Goal: Information Seeking & Learning: Learn about a topic

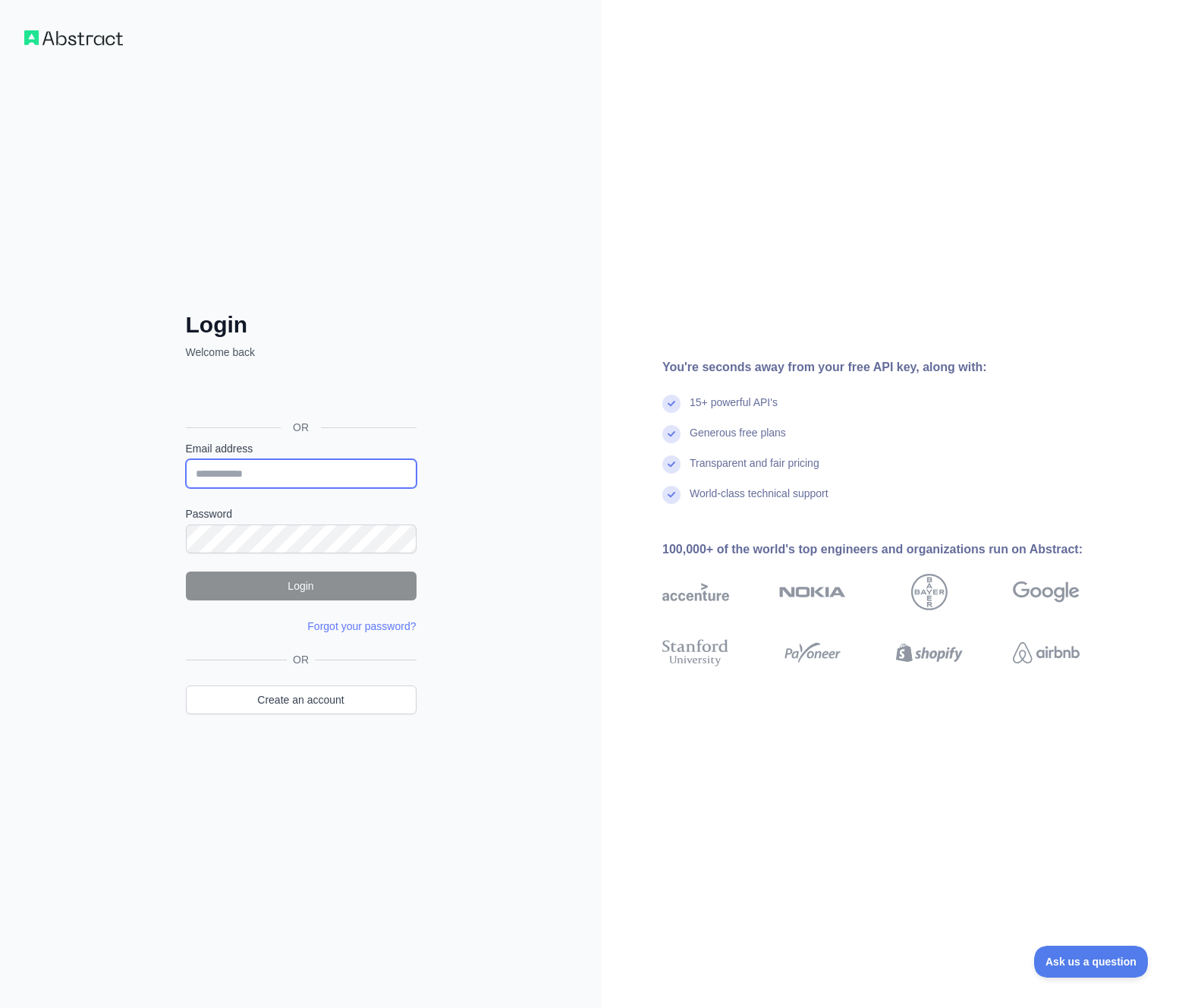
click at [332, 467] on input "Email address" at bounding box center [301, 473] width 230 height 29
click at [0, 1007] on com-1password-button at bounding box center [0, 1008] width 0 height 0
type input "**********"
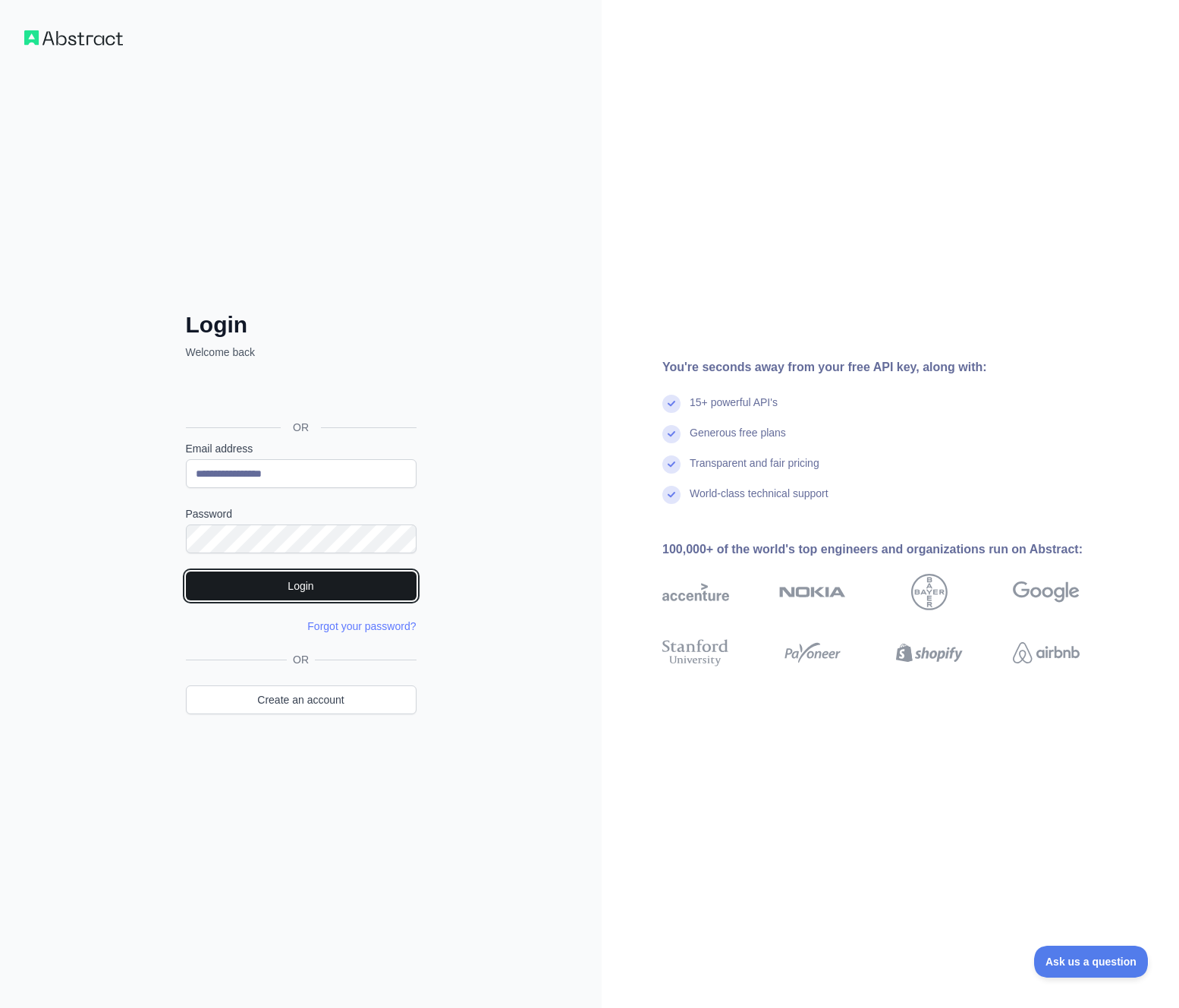
click at [306, 587] on button "Login" at bounding box center [301, 585] width 230 height 29
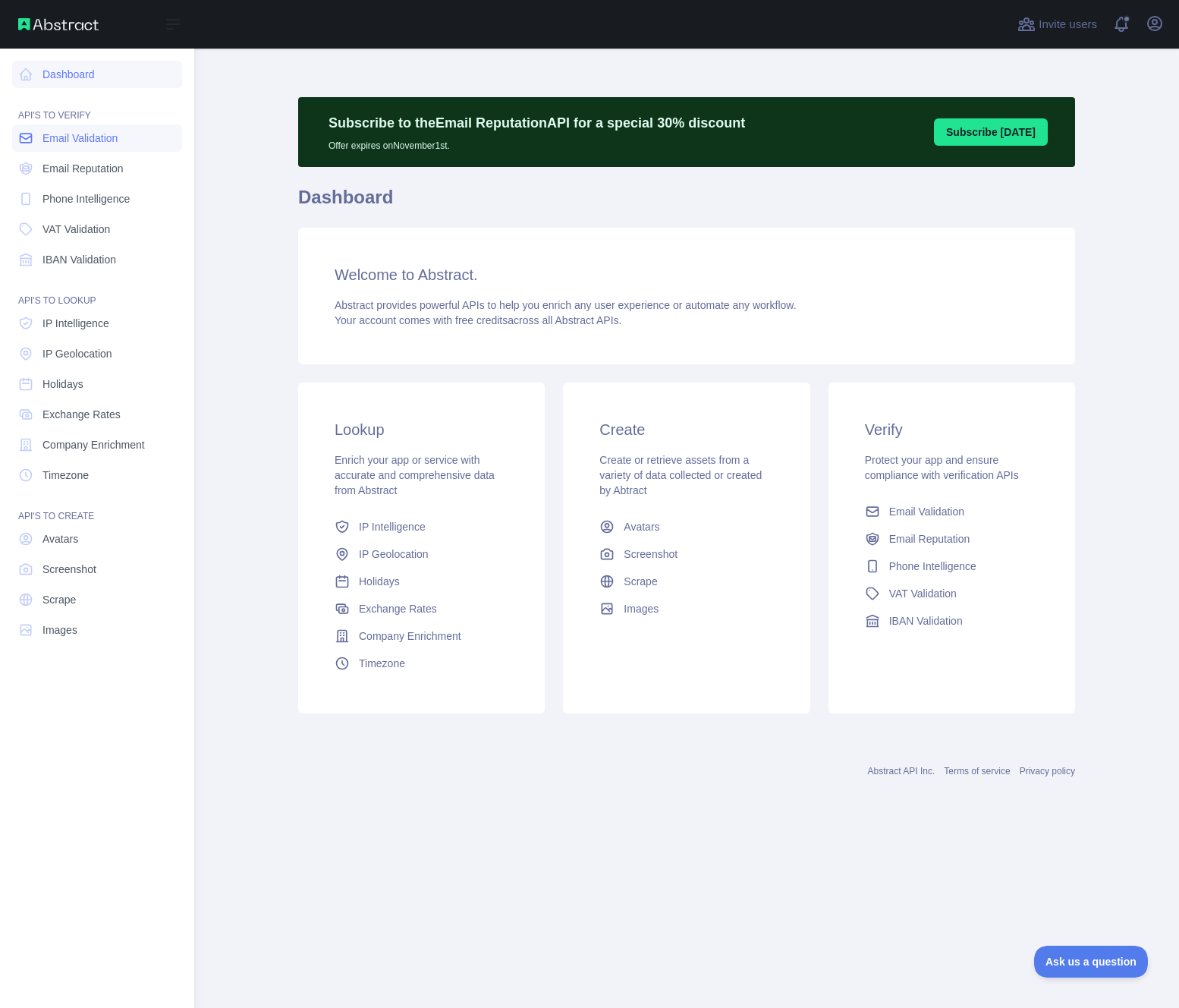
click at [38, 138] on link "Email Validation" at bounding box center [97, 138] width 170 height 27
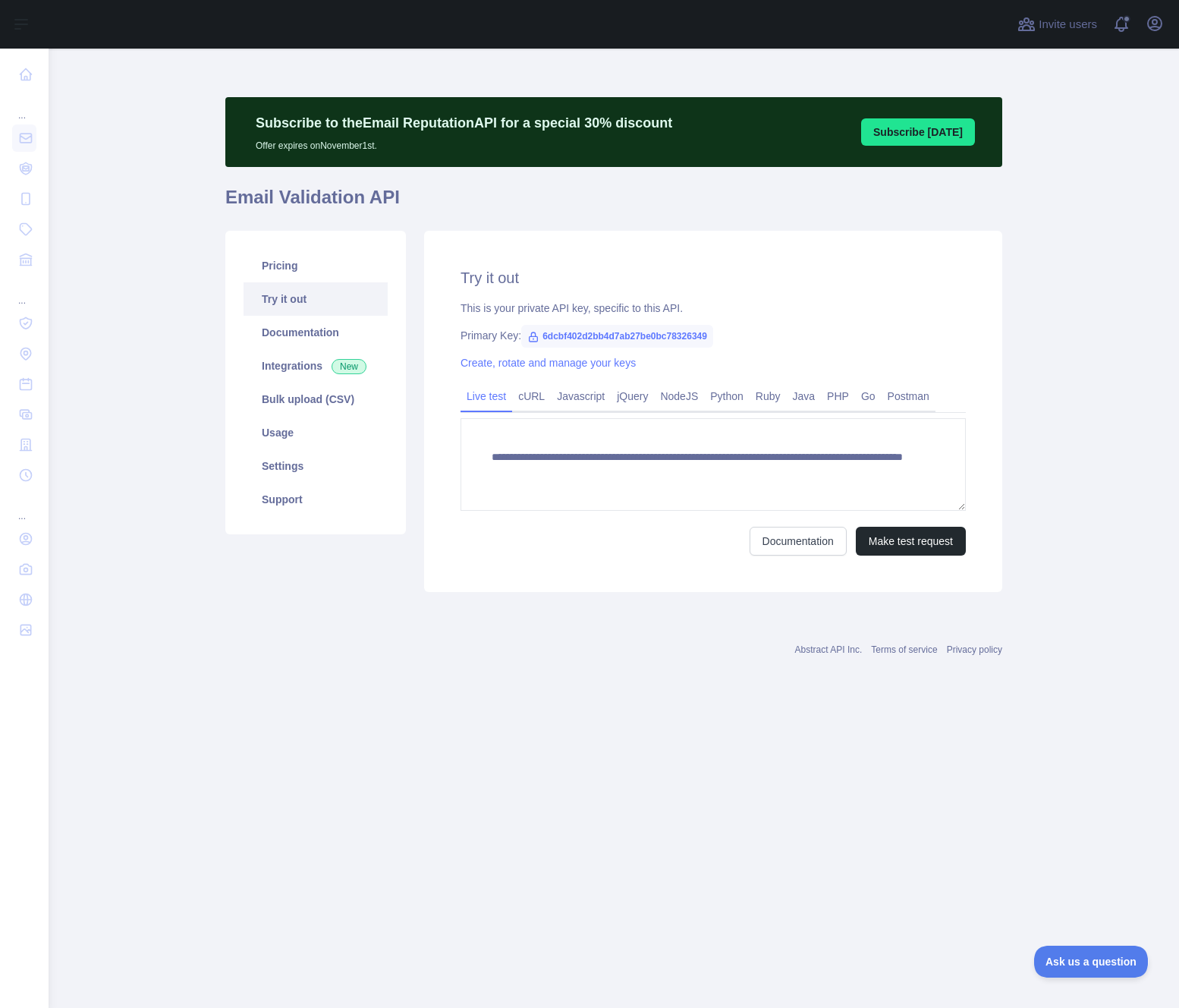
click at [308, 242] on div "Pricing Try it out Documentation Integrations New Bulk upload (CSV) Usage Setti…" at bounding box center [316, 382] width 181 height 303
click at [300, 258] on link "Pricing" at bounding box center [316, 265] width 144 height 33
